Goal: Find contact information

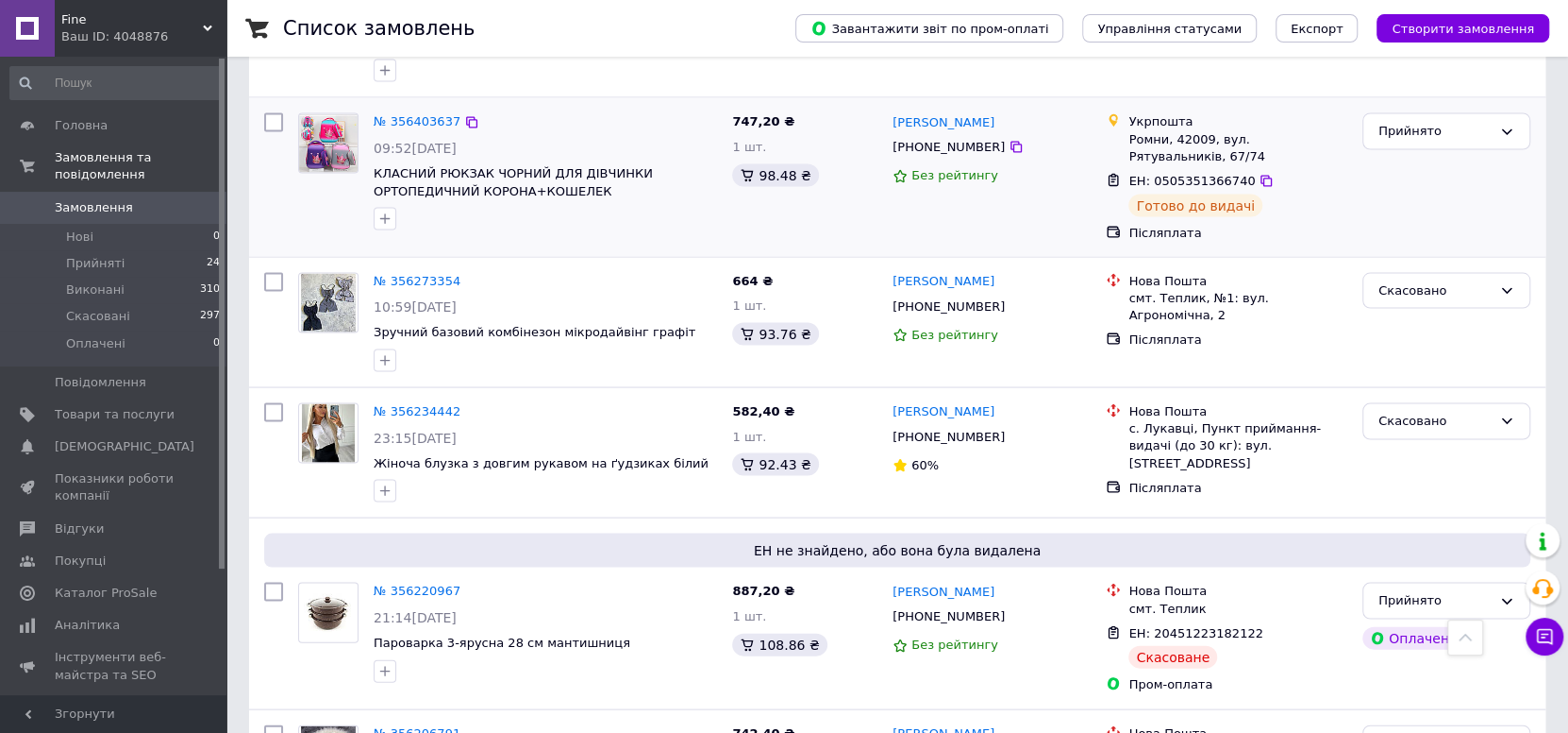
scroll to position [2453, 0]
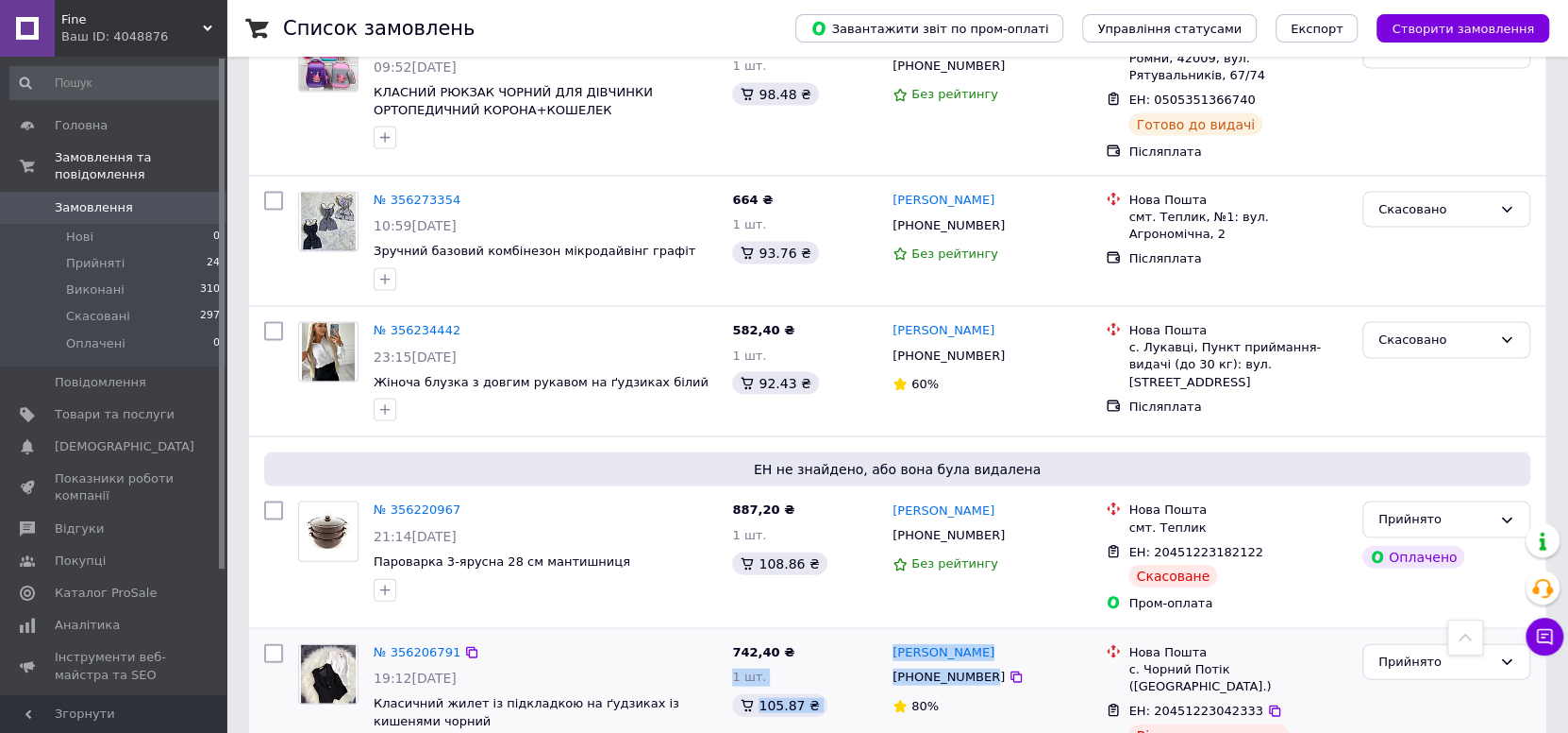
drag, startPoint x: 875, startPoint y: 506, endPoint x: 978, endPoint y: 549, distance: 111.6
click at [977, 636] on div "№ 356206791 19:12[DATE] Класичний жилет із підкладкою на ґудзиках із кишенями ч…" at bounding box center [897, 707] width 1281 height 143
click at [987, 698] on div "80%" at bounding box center [991, 706] width 198 height 18
drag, startPoint x: 890, startPoint y: 519, endPoint x: 982, endPoint y: 550, distance: 97.1
click at [982, 636] on div "[PERSON_NAME] [PHONE_NUMBER] 80%" at bounding box center [992, 707] width 214 height 143
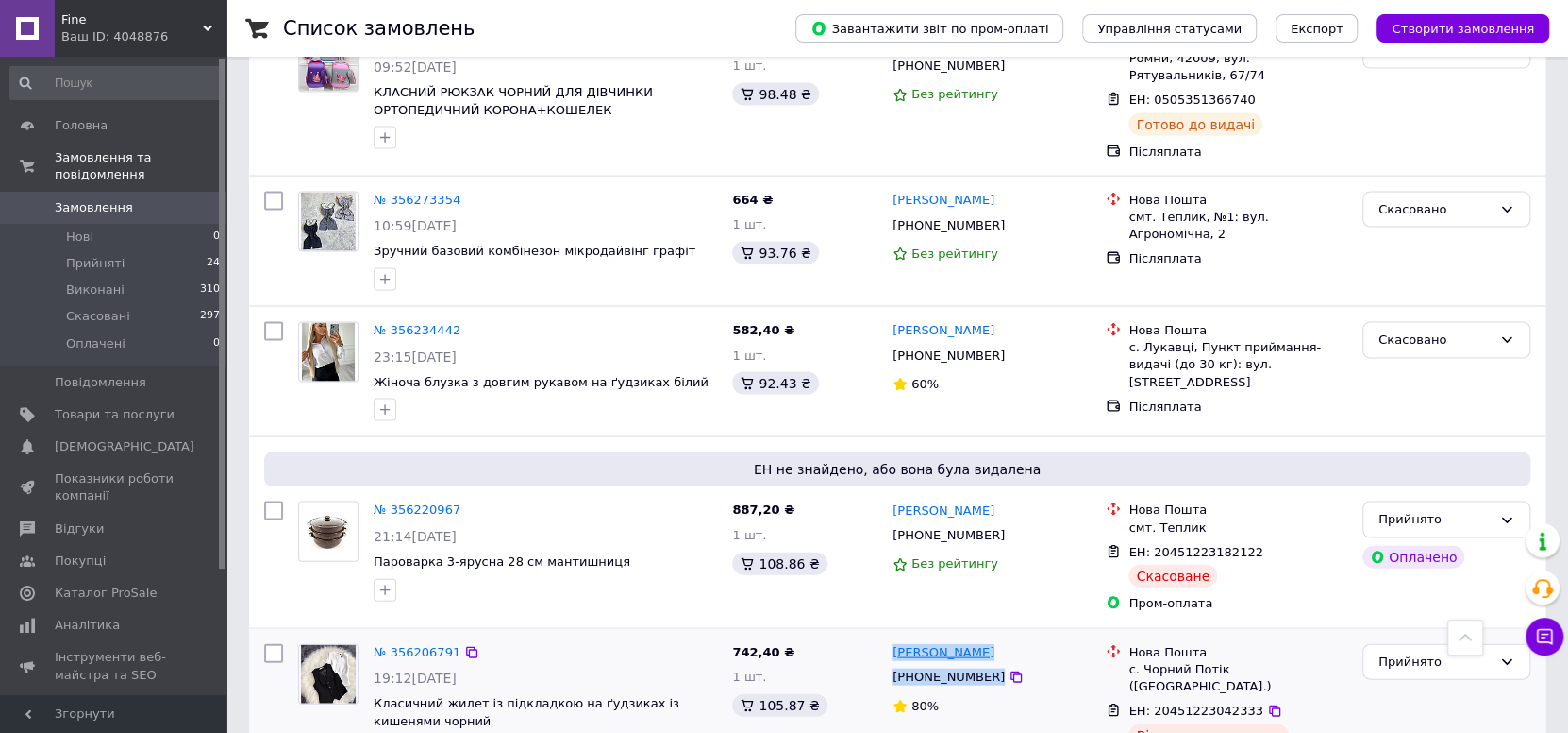
copy div "[PERSON_NAME] [PHONE_NUMBER]"
click at [187, 199] on span "0" at bounding box center [200, 207] width 52 height 17
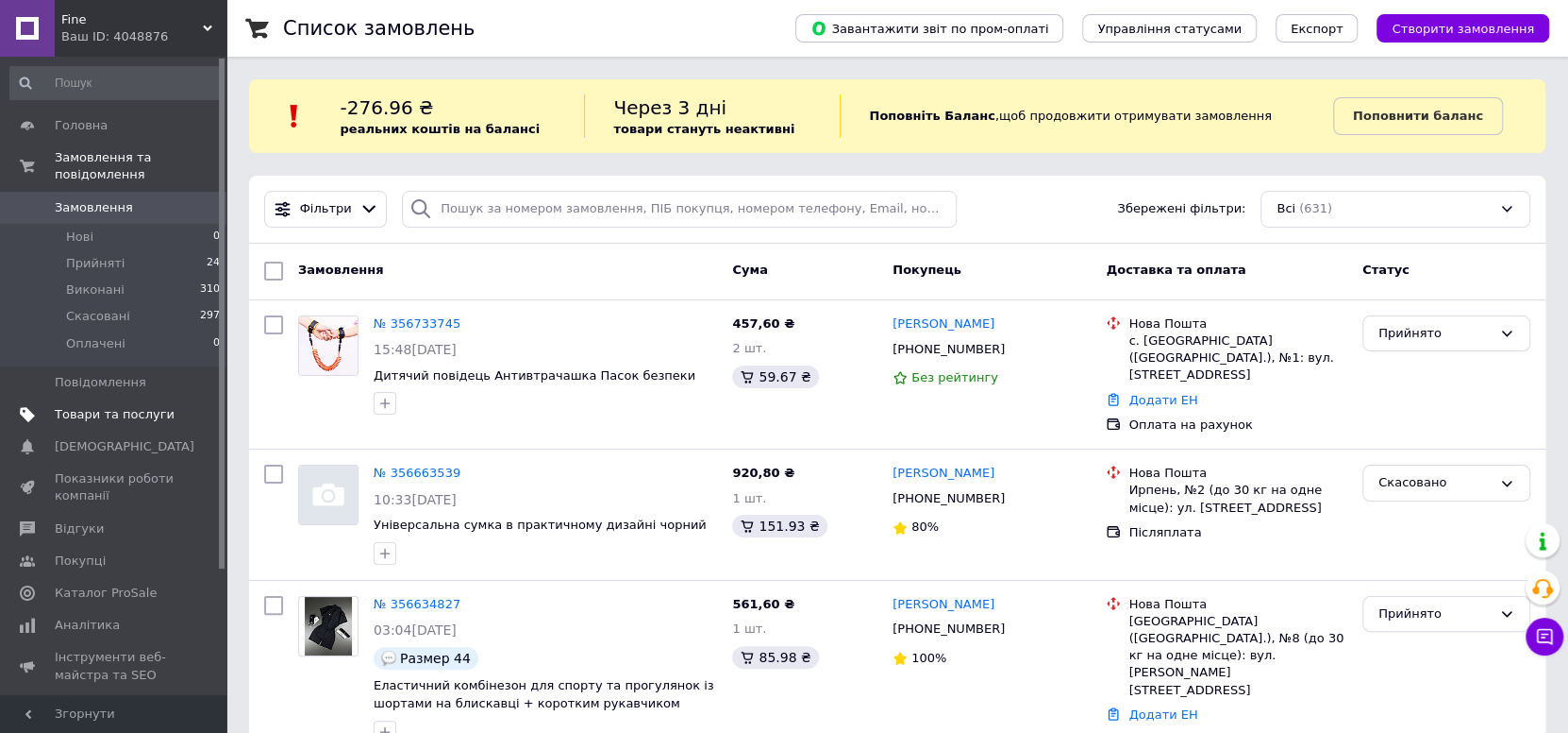
click at [71, 398] on link "Товари та послуги" at bounding box center [115, 414] width 231 height 33
